Goal: Go to known website: Access a specific website the user already knows

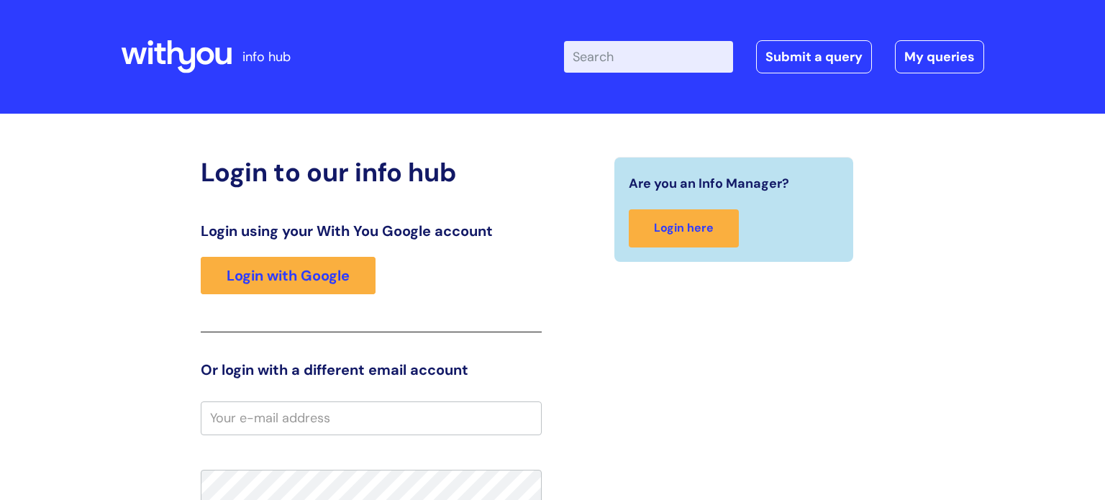
click at [257, 243] on div "Login using your With You Google account Login with Google" at bounding box center [371, 277] width 341 height 110
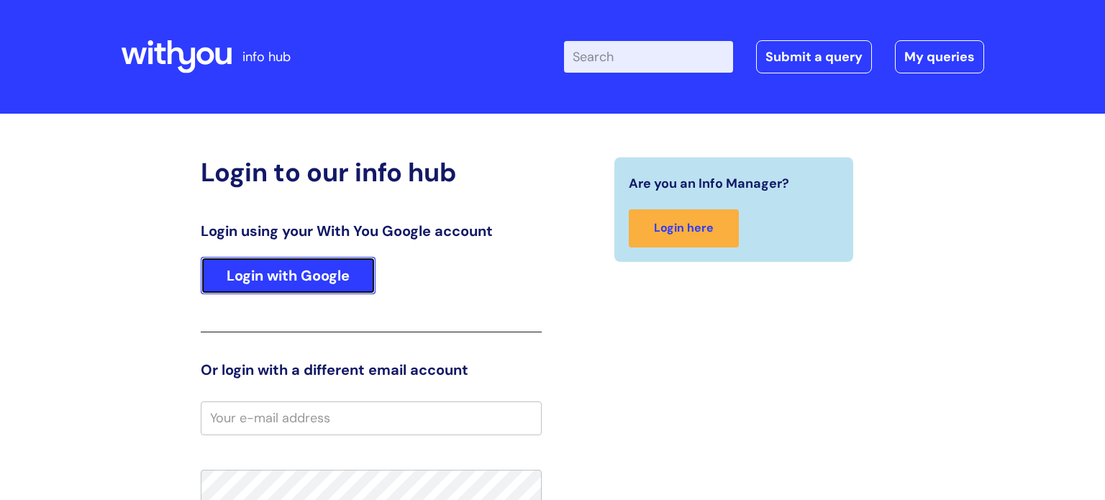
click at [262, 258] on link "Login with Google" at bounding box center [288, 275] width 175 height 37
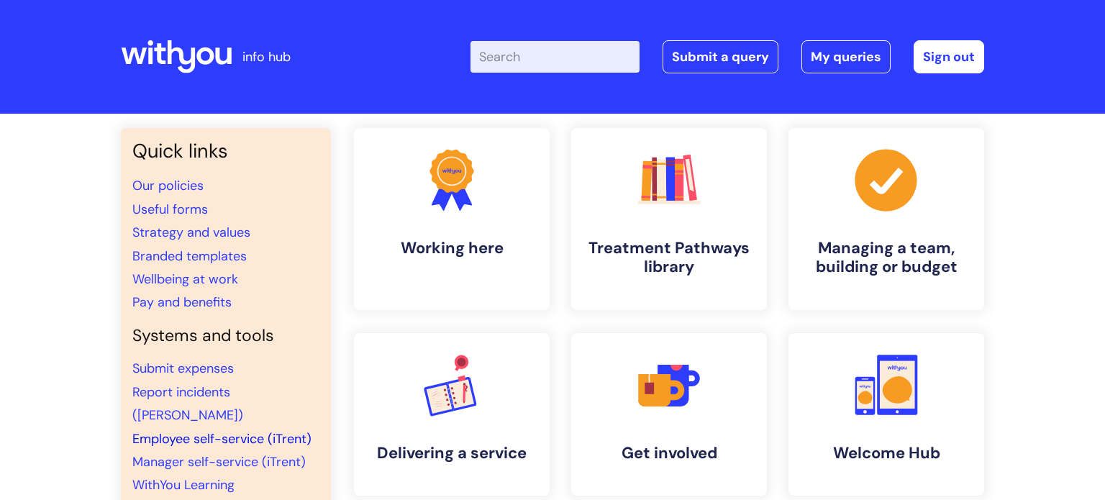
click at [208, 430] on link "Employee self-service (iTrent)" at bounding box center [221, 438] width 179 height 17
